Goal: Task Accomplishment & Management: Manage account settings

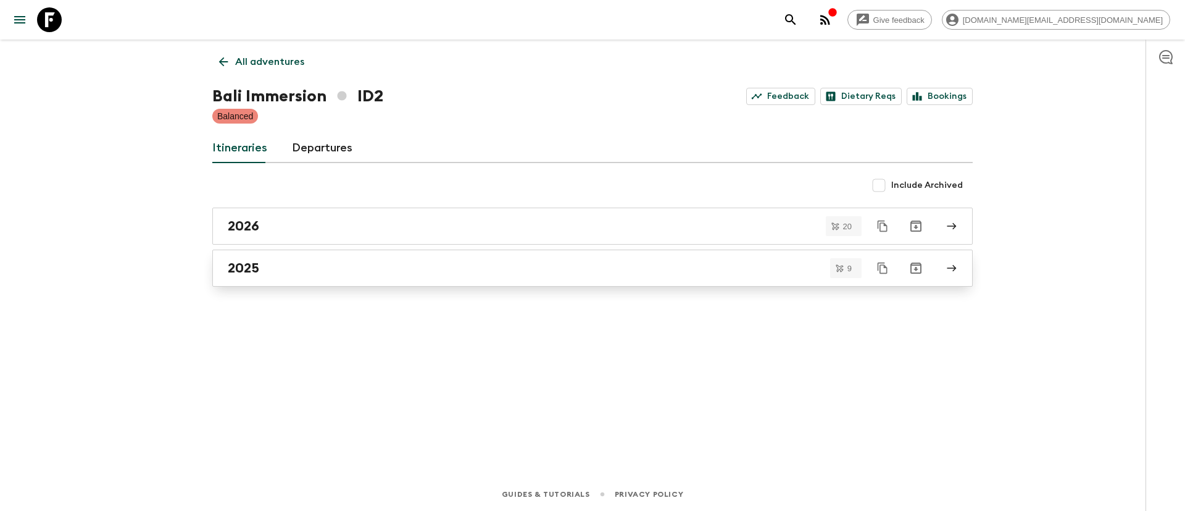
click at [406, 269] on div "2025" at bounding box center [581, 268] width 706 height 16
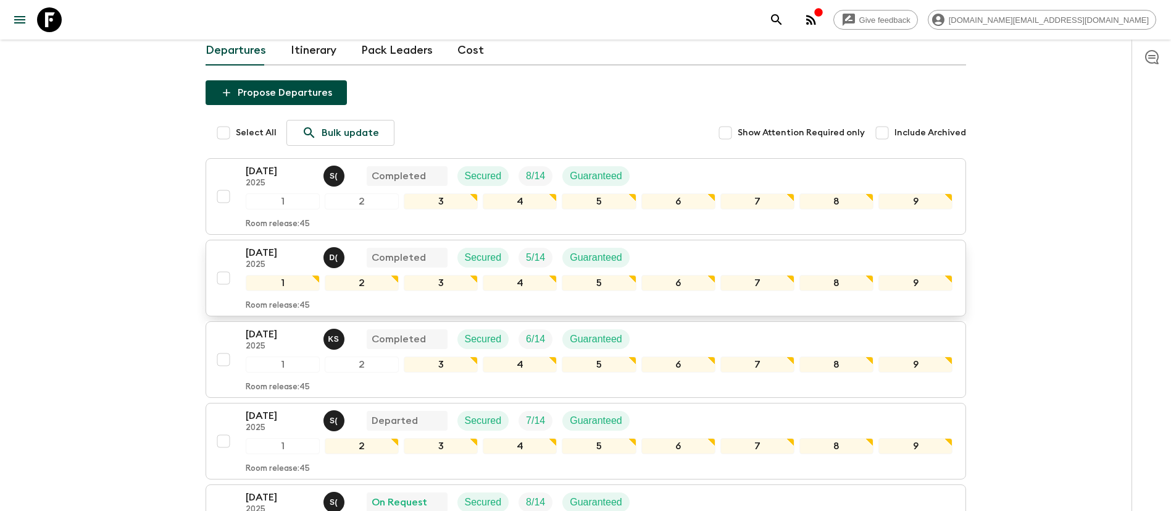
scroll to position [185, 0]
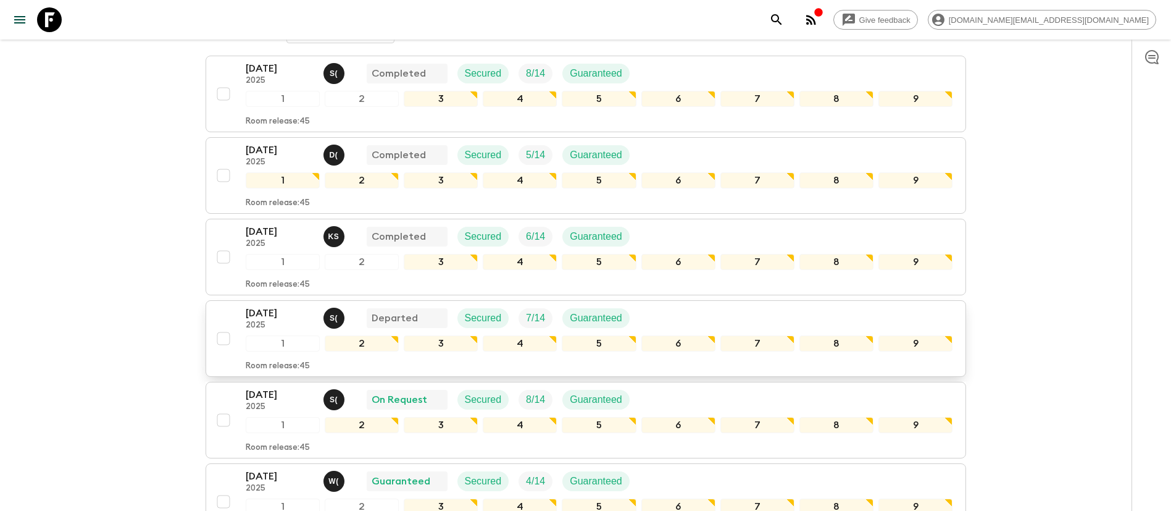
click at [275, 317] on p "[DATE]" at bounding box center [280, 313] width 68 height 15
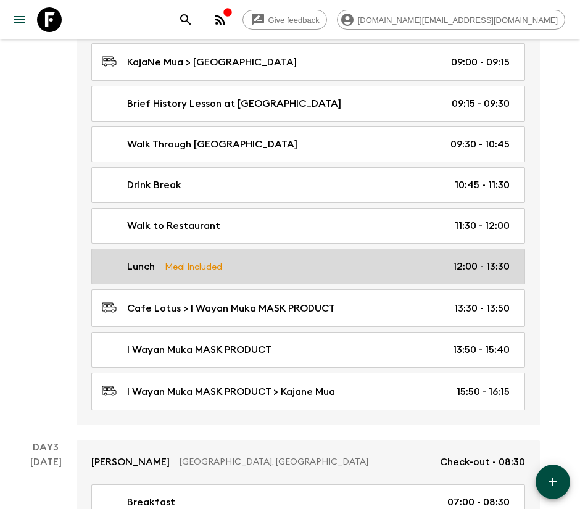
scroll to position [547, 0]
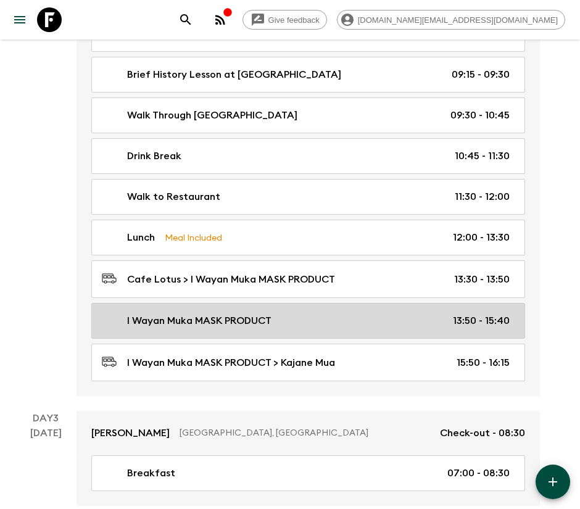
click at [266, 324] on p "I Wayan Muka MASK PRODUCT" at bounding box center [199, 321] width 144 height 15
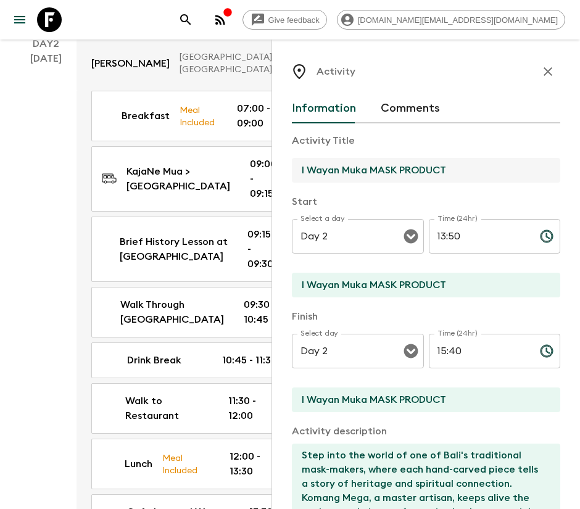
click at [375, 174] on input "I Wayan Muka MASK PRODUCT" at bounding box center [421, 170] width 259 height 25
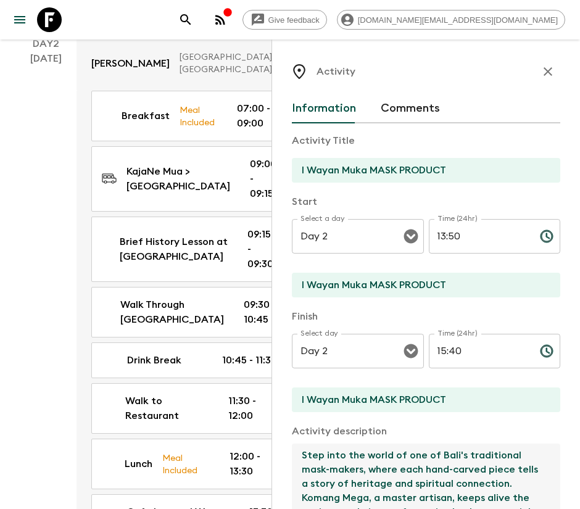
click at [351, 486] on textarea "Step into the world of one of Bali's traditional mask-makers, where each hand-c…" at bounding box center [421, 484] width 259 height 81
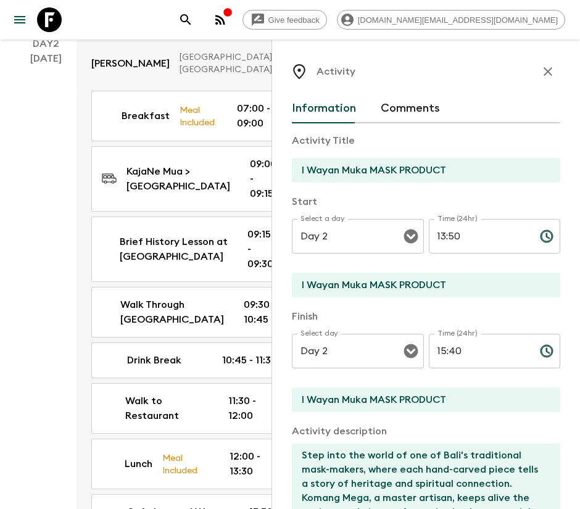
scroll to position [269, 0]
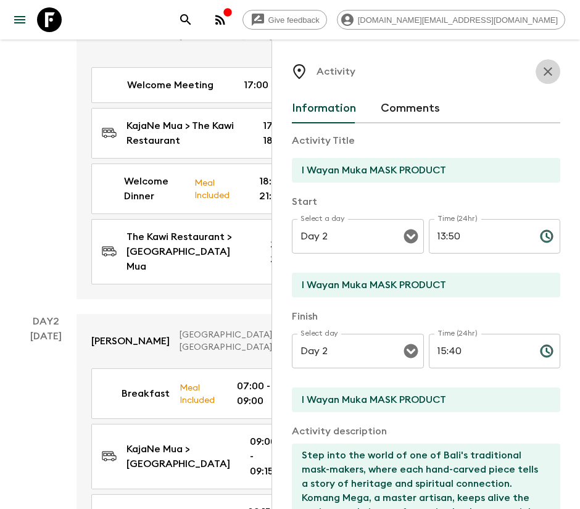
click at [541, 77] on icon "button" at bounding box center [548, 71] width 15 height 15
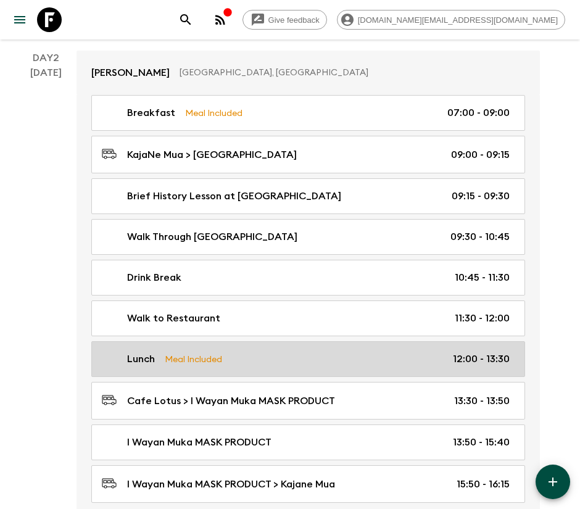
scroll to position [454, 0]
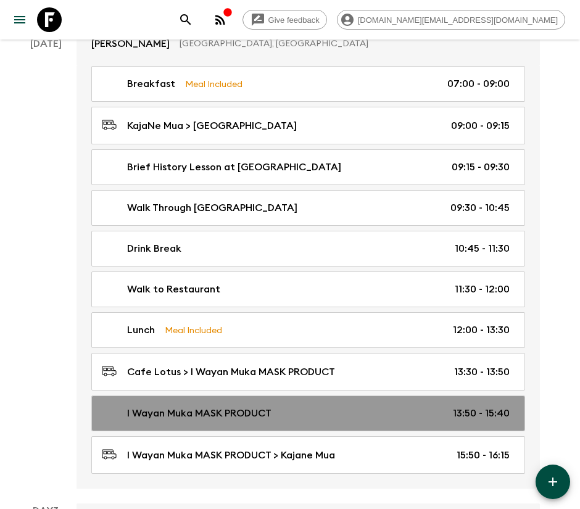
click at [500, 418] on p "13:50 - 15:40" at bounding box center [481, 413] width 57 height 15
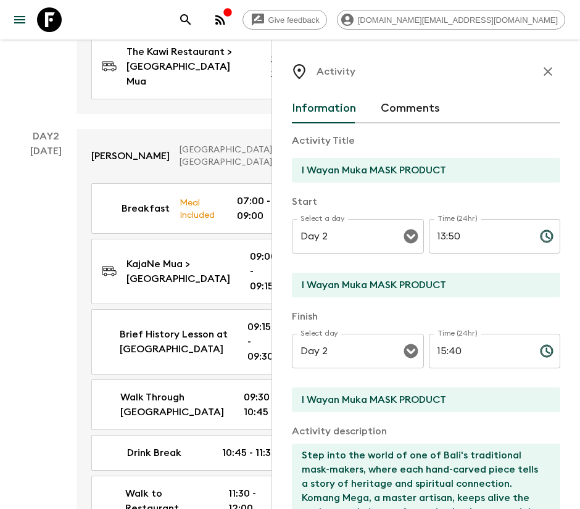
click at [448, 348] on input "15:40" at bounding box center [479, 351] width 101 height 35
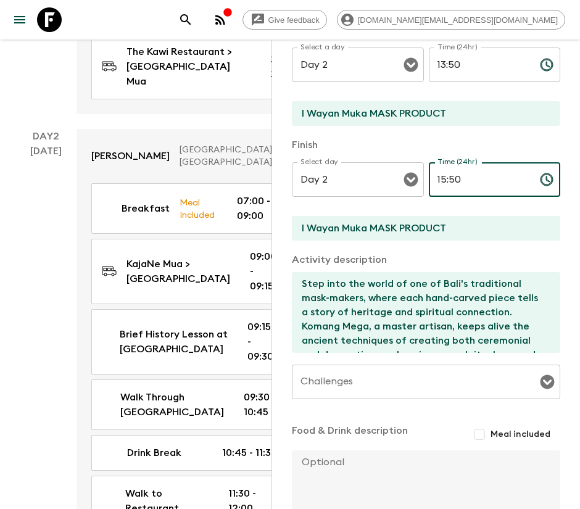
scroll to position [261, 0]
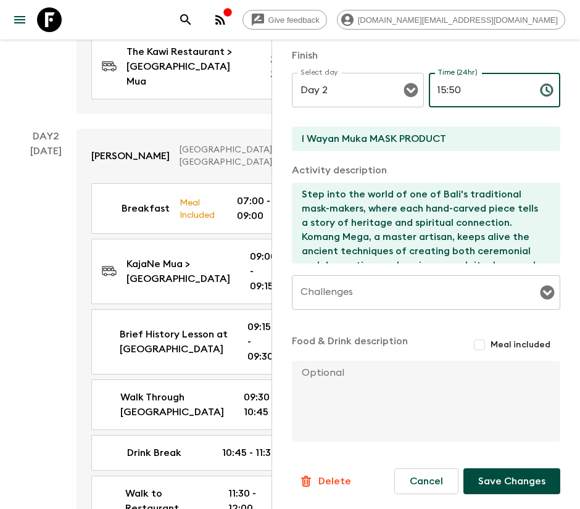
type input "15:50"
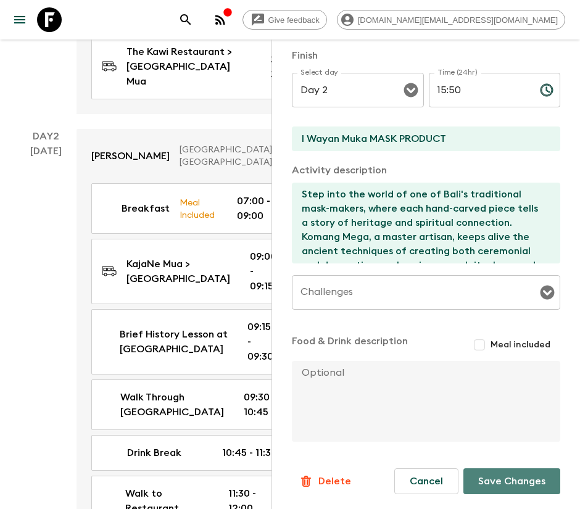
click at [477, 475] on button "Save Changes" at bounding box center [512, 482] width 97 height 26
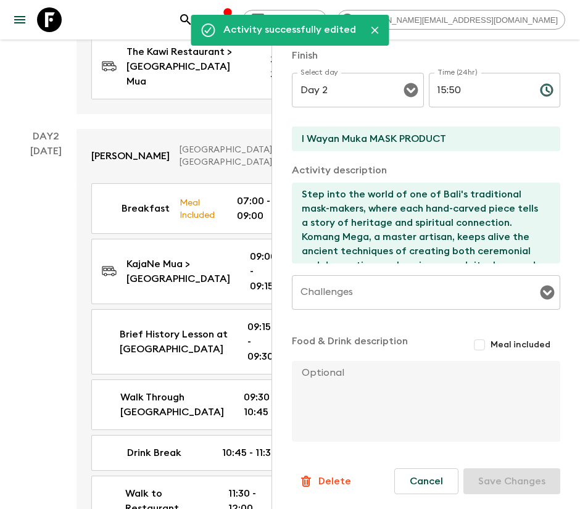
scroll to position [0, 0]
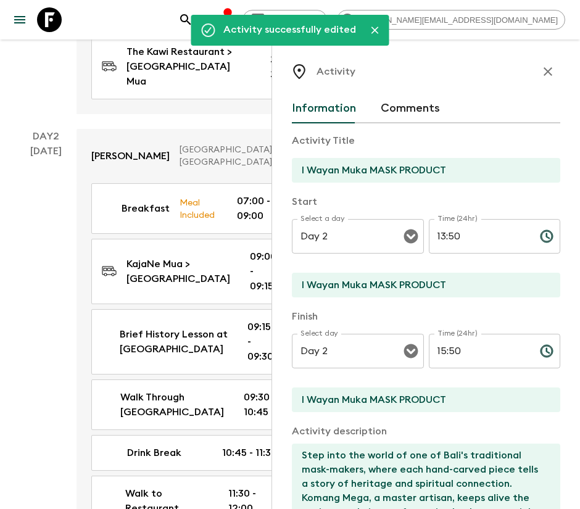
drag, startPoint x: 540, startPoint y: 70, endPoint x: 22, endPoint y: 109, distance: 520.0
click at [541, 70] on icon "button" at bounding box center [548, 71] width 15 height 15
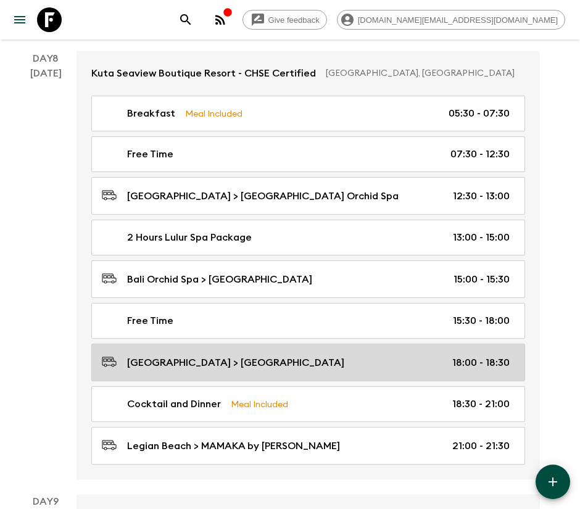
scroll to position [3047, 0]
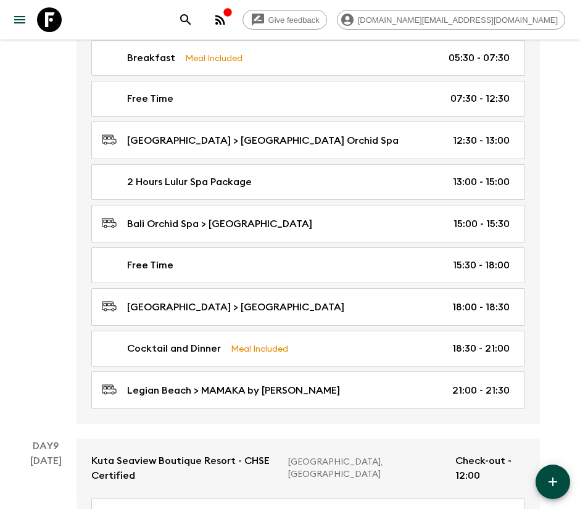
drag, startPoint x: 270, startPoint y: 356, endPoint x: 233, endPoint y: 360, distance: 37.8
click at [270, 383] on p "Legian Beach > MAMAKA by [PERSON_NAME]" at bounding box center [233, 390] width 213 height 15
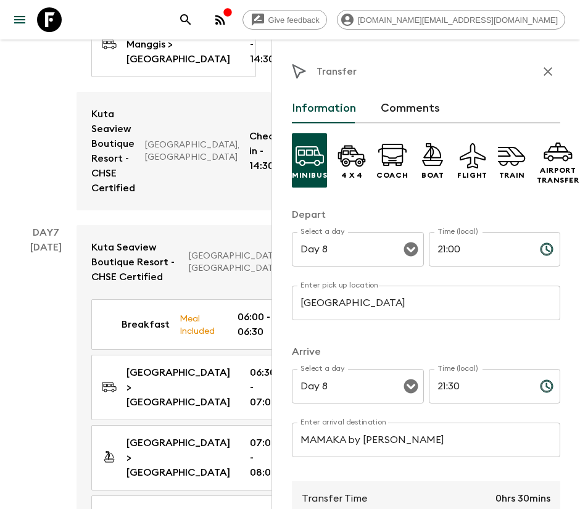
click at [408, 432] on input "MAMAKA by [PERSON_NAME]" at bounding box center [426, 440] width 269 height 35
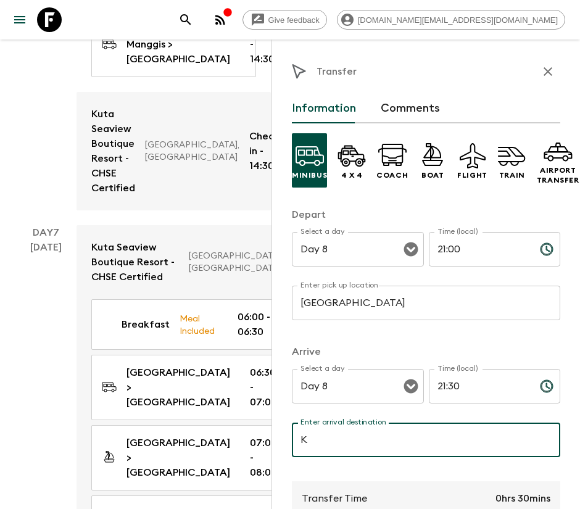
drag, startPoint x: 368, startPoint y: 435, endPoint x: 286, endPoint y: 435, distance: 81.5
click at [289, 435] on div "Transfer Information Comments Minibus 4 x 4 Coach Boat Flight Train Airport Tra…" at bounding box center [426, 294] width 309 height 509
paste input "uta [GEOGRAPHIC_DATA]"
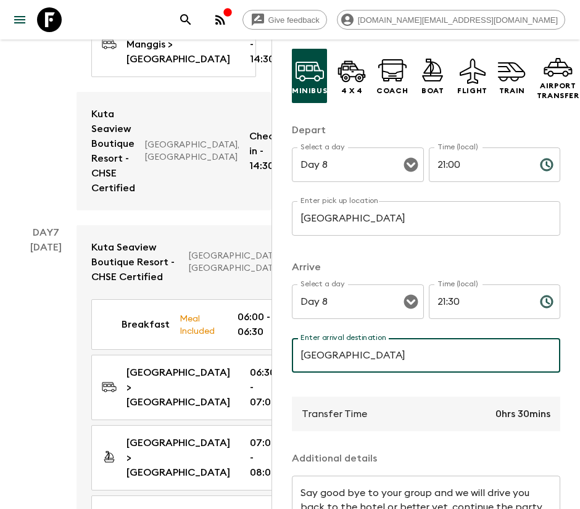
scroll to position [185, 0]
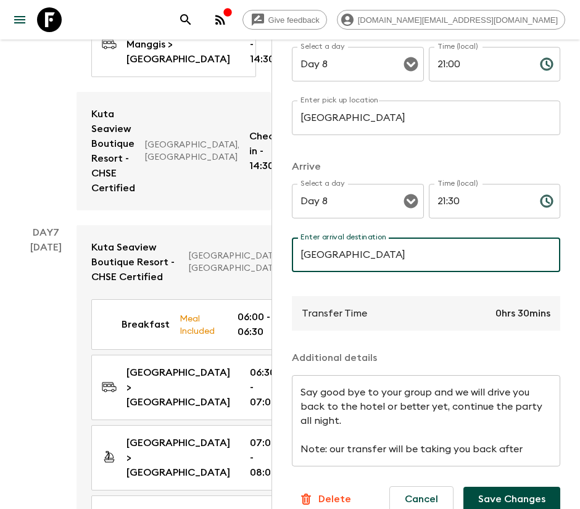
type input "[GEOGRAPHIC_DATA]"
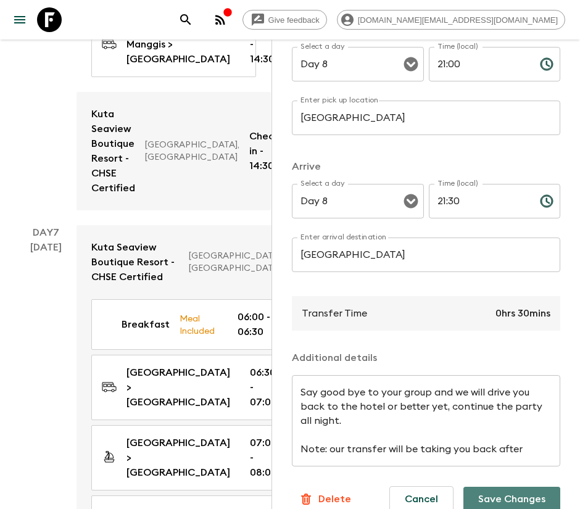
click at [489, 503] on button "Save Changes" at bounding box center [512, 499] width 97 height 25
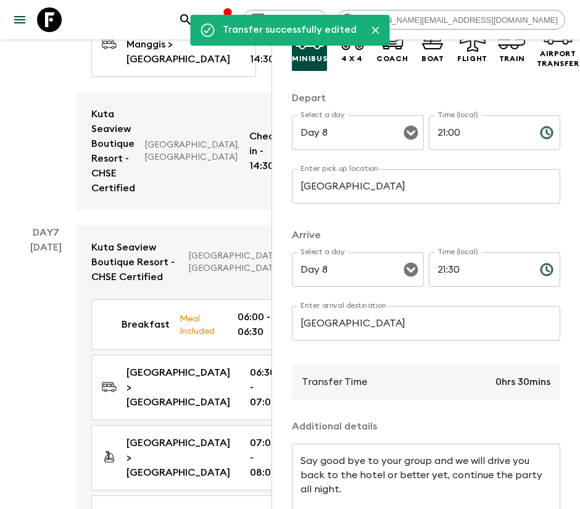
scroll to position [0, 0]
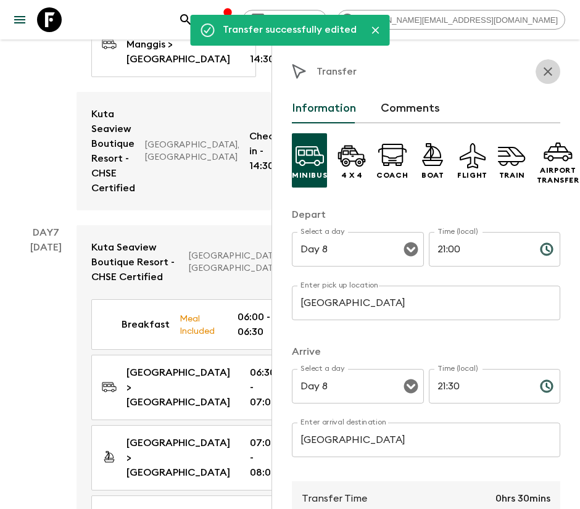
click at [541, 76] on icon "button" at bounding box center [548, 71] width 15 height 15
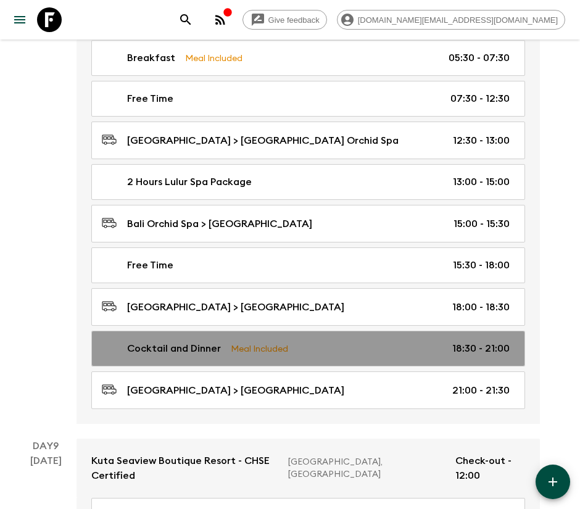
click at [318, 331] on link "Cocktail and Dinner Meal Included 18:30 - 21:00" at bounding box center [308, 349] width 434 height 36
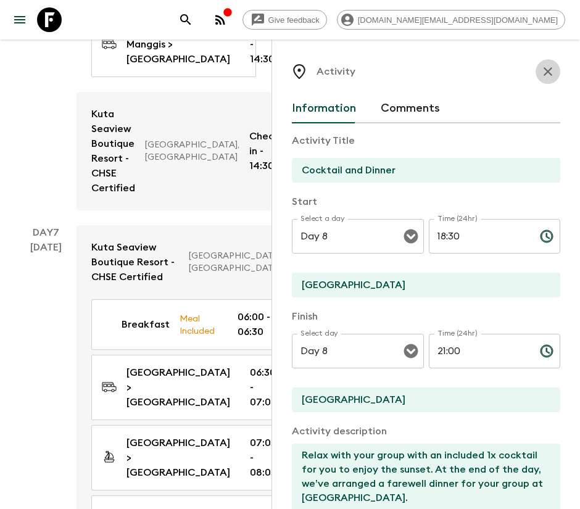
click at [543, 69] on button "button" at bounding box center [548, 71] width 25 height 25
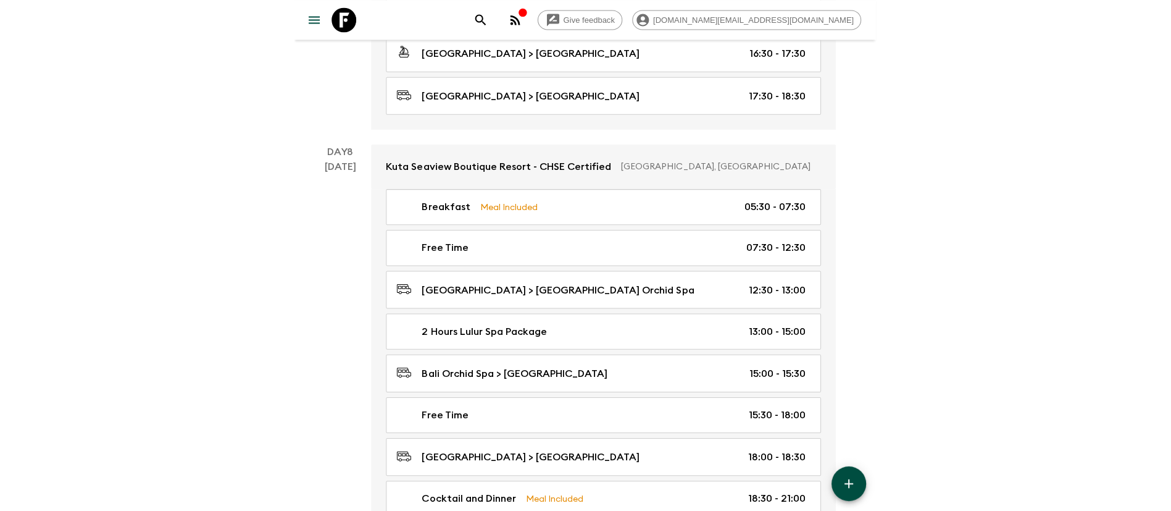
scroll to position [2955, 0]
